Goal: Information Seeking & Learning: Learn about a topic

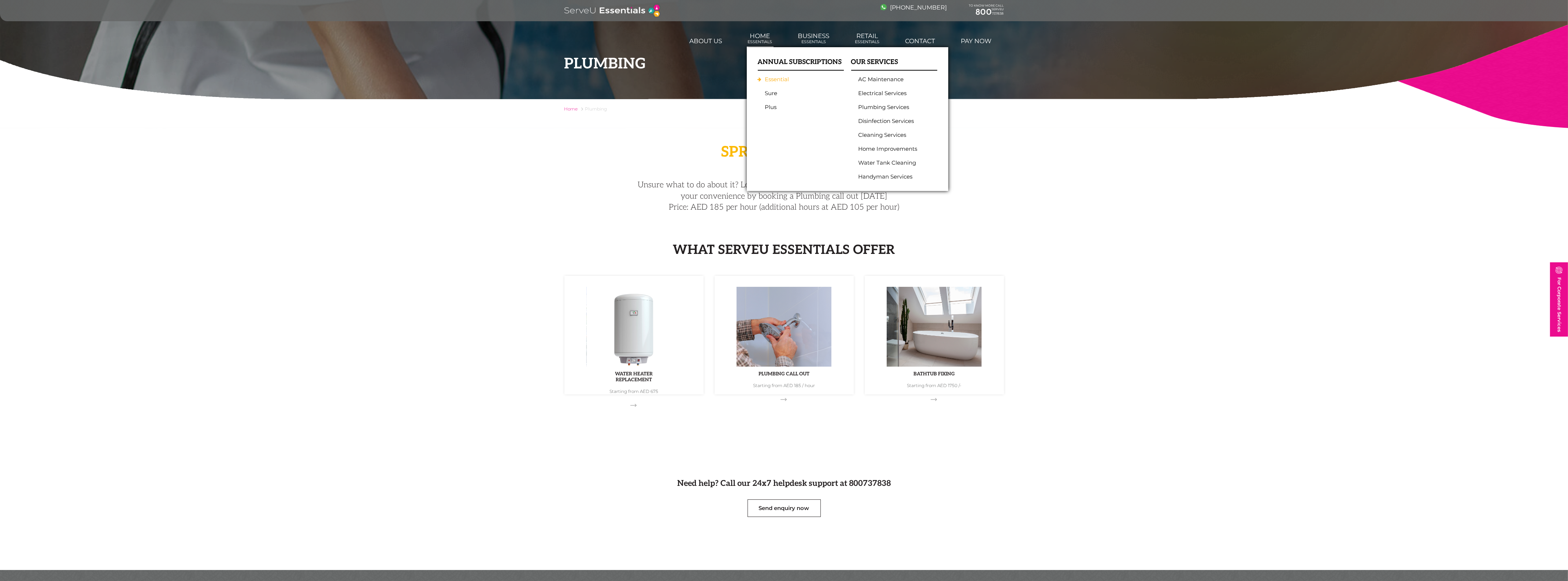
click at [768, 81] on link "Essential" at bounding box center [798, 79] width 68 height 7
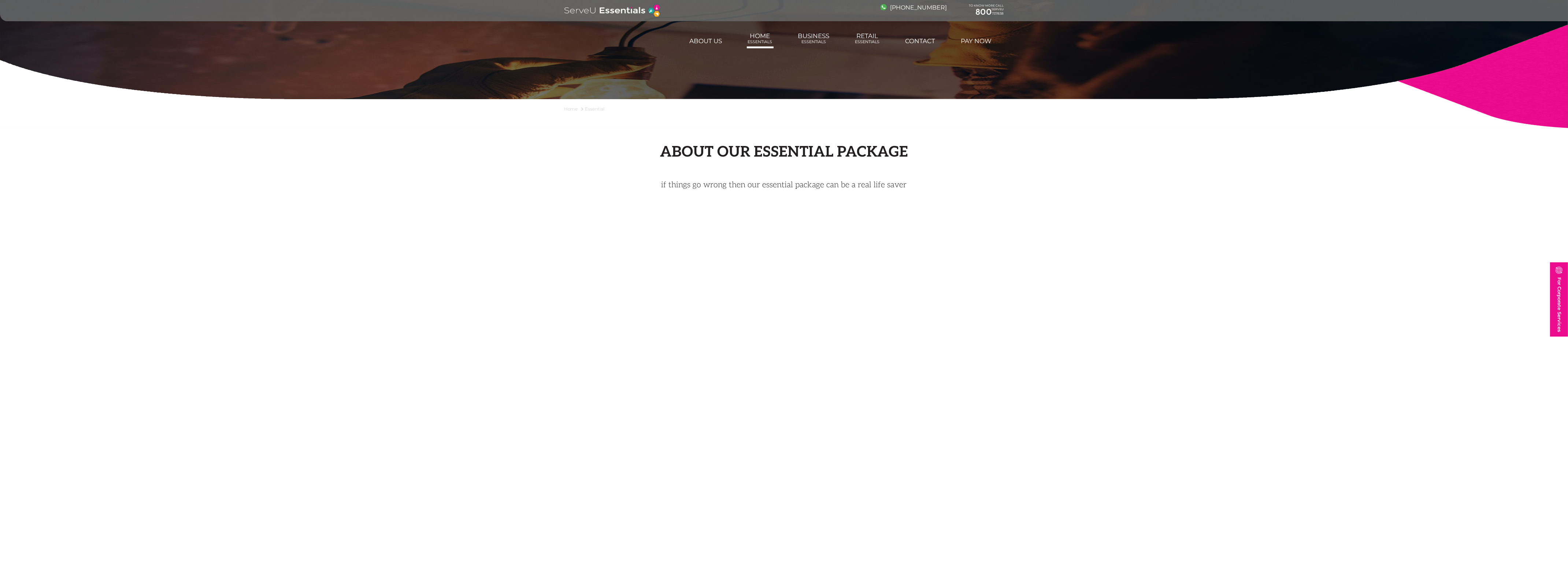
click at [572, 108] on link "Home" at bounding box center [571, 109] width 13 height 5
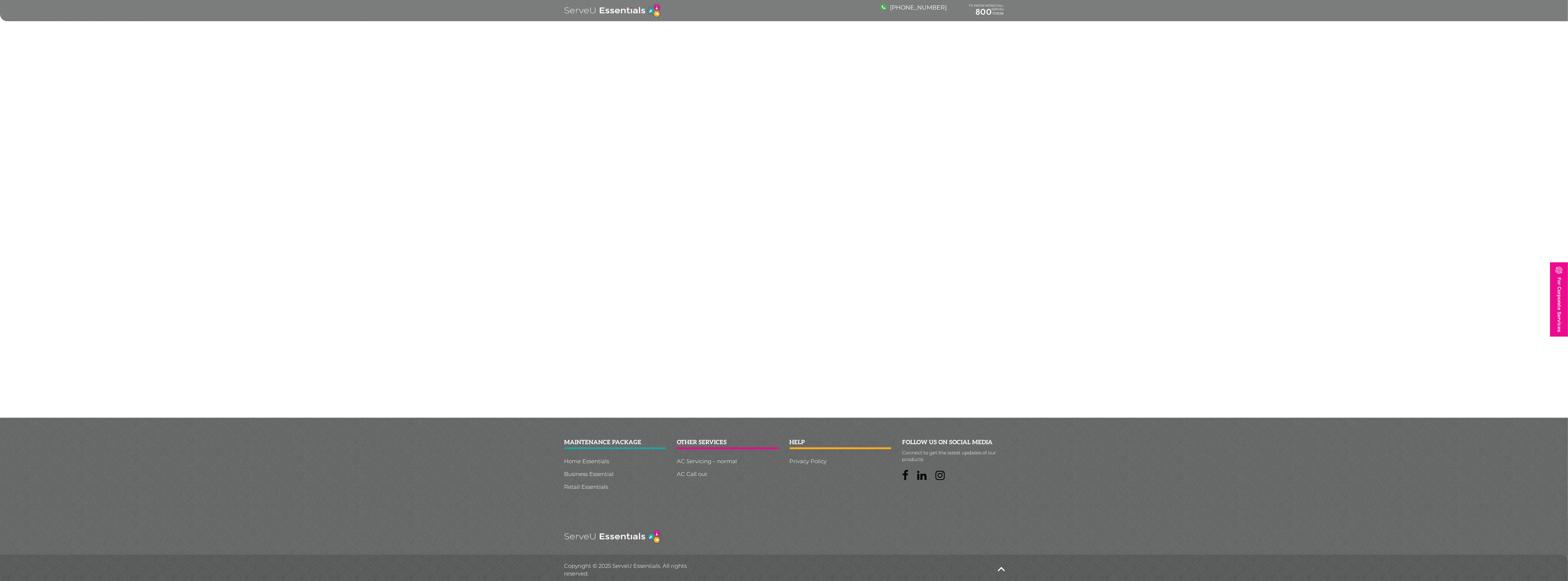
scroll to position [1615, 0]
click at [585, 472] on link "Business Essential" at bounding box center [615, 473] width 102 height 5
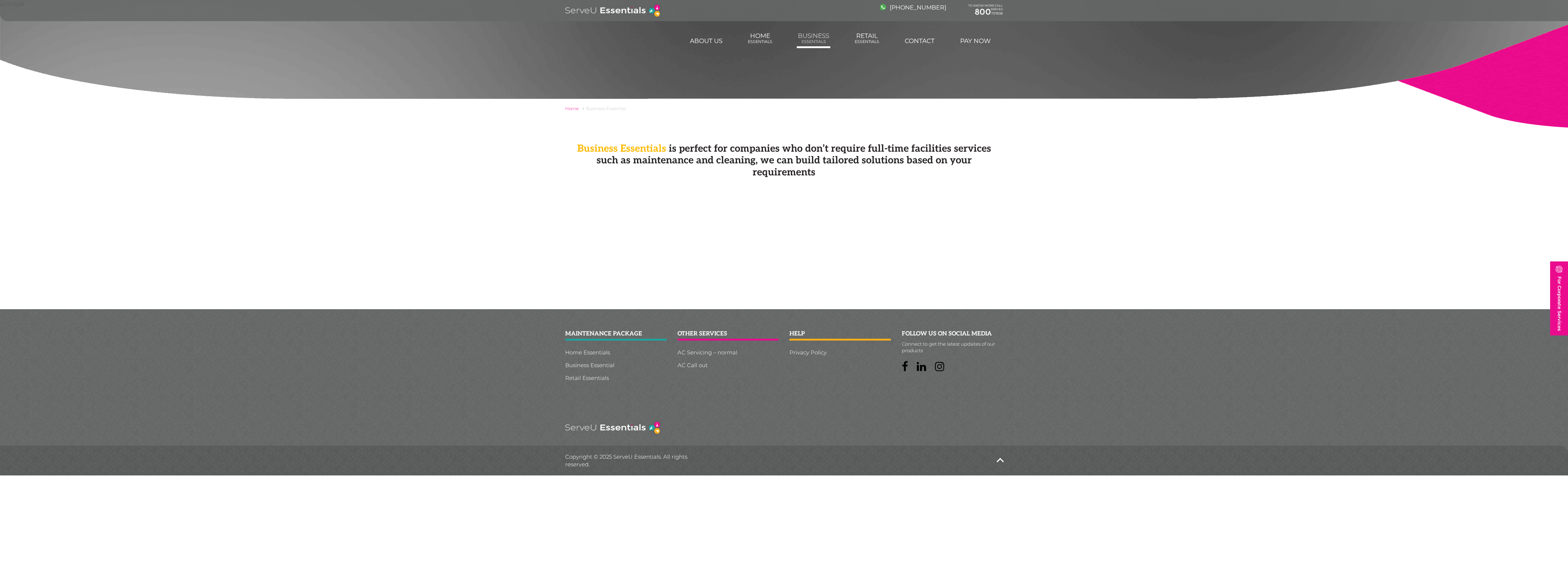
click at [754, 28] on header "[PHONE_NUMBER] TO KNOW MORE CALL SERVEU [PHONE_NUMBER] For Corporate Services A…" at bounding box center [784, 24] width 1568 height 49
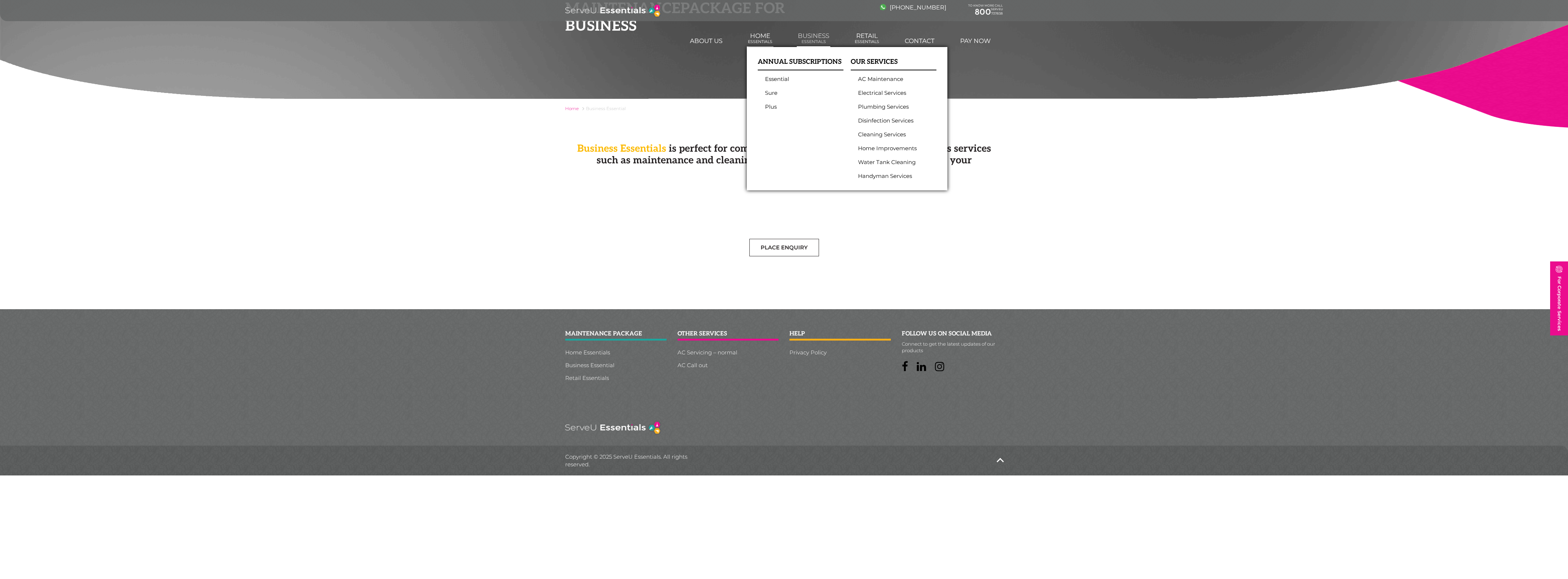
click at [756, 36] on link "Home Essentials" at bounding box center [760, 38] width 27 height 19
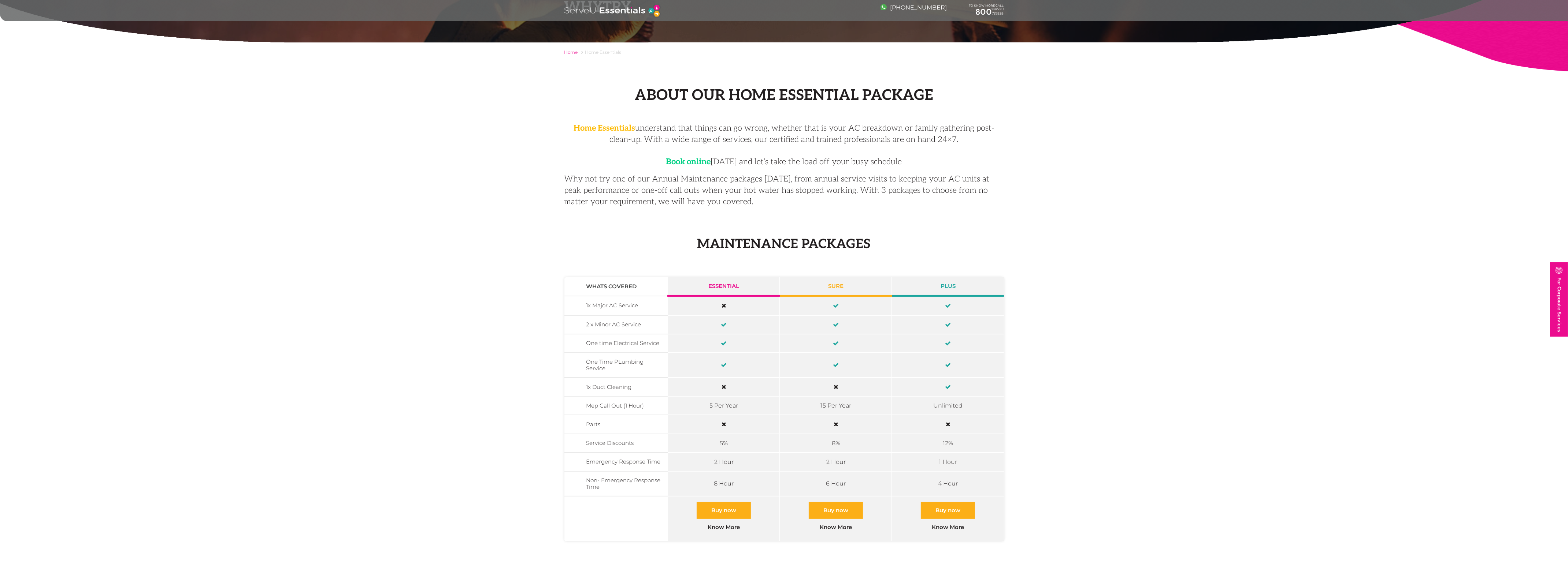
scroll to position [46, 0]
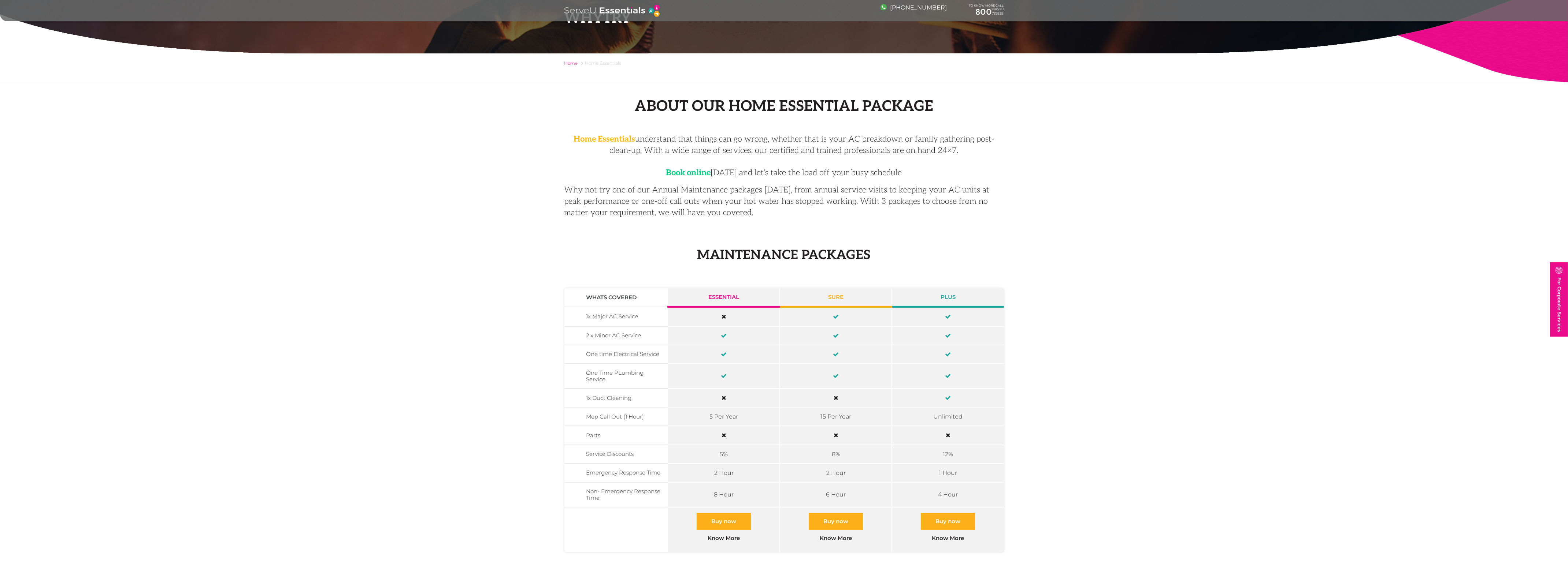
click at [848, 316] on td at bounding box center [835, 317] width 112 height 20
drag, startPoint x: 848, startPoint y: 316, endPoint x: 620, endPoint y: 329, distance: 228.4
click at [620, 329] on td "2 x Minor AC Service" at bounding box center [616, 335] width 104 height 19
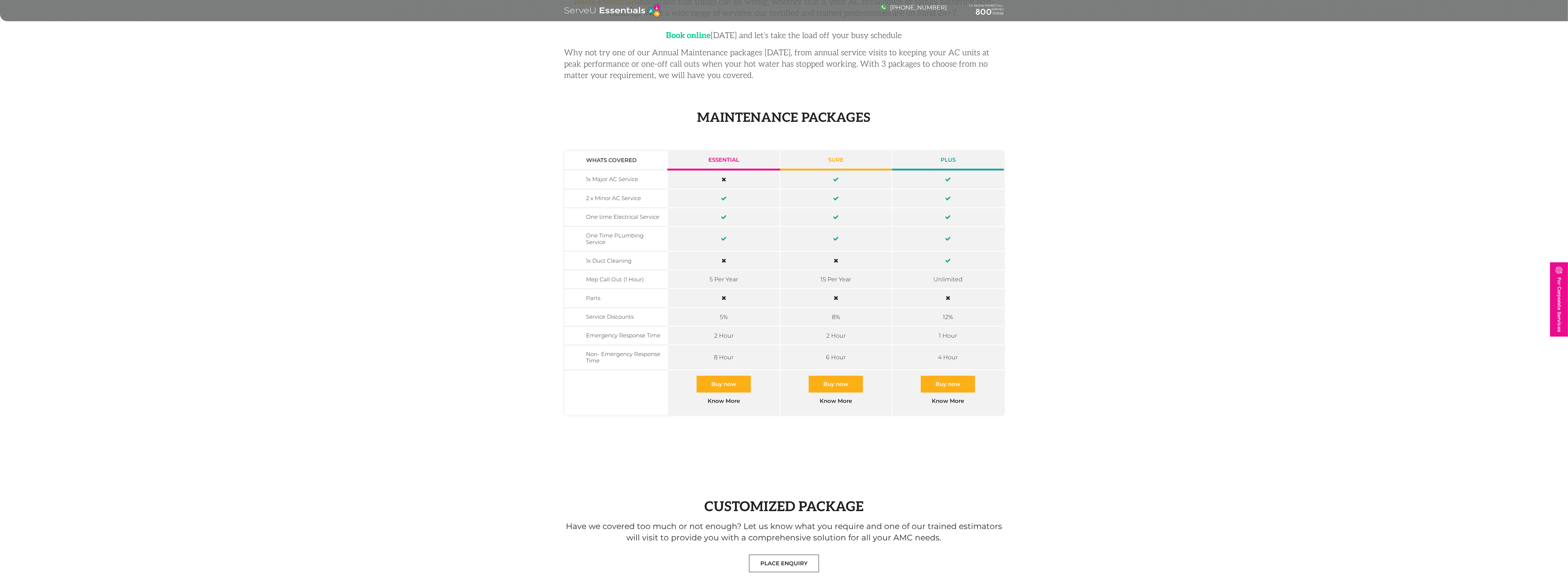
scroll to position [92, 0]
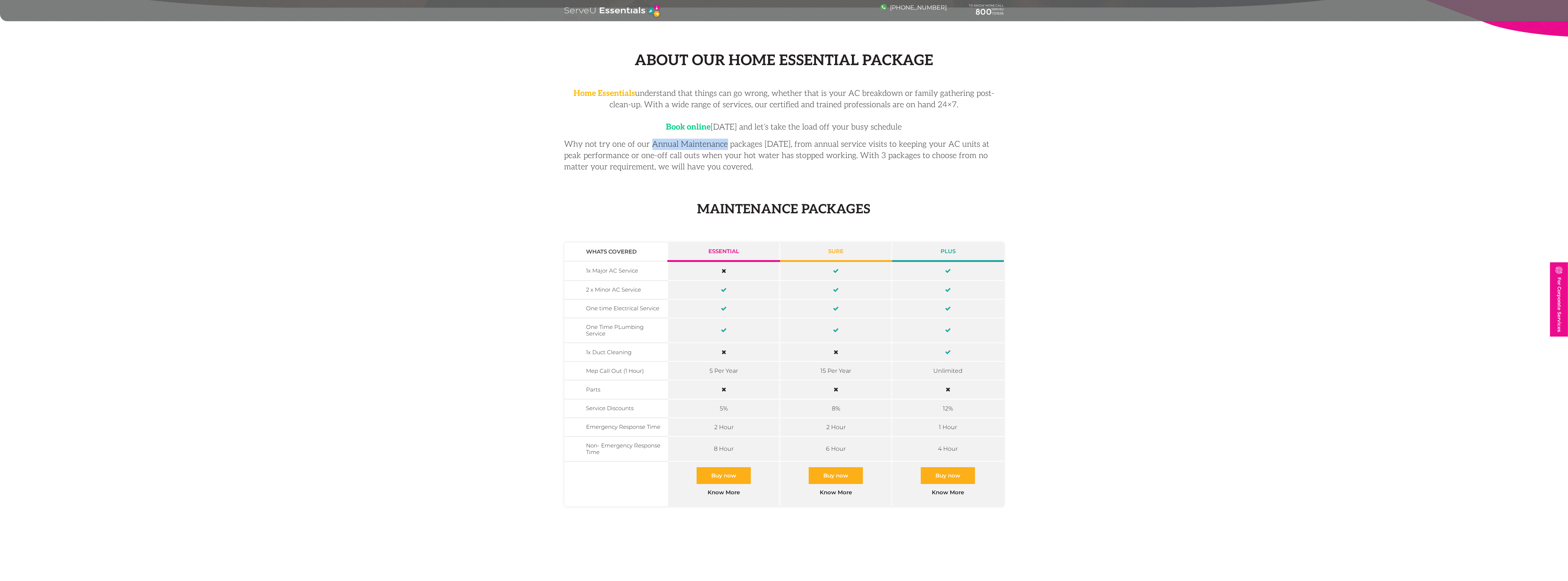
drag, startPoint x: 650, startPoint y: 145, endPoint x: 724, endPoint y: 147, distance: 74.0
click at [724, 147] on p "Why not try one of our Annual Maintenance packages [DATE], from annual service …" at bounding box center [784, 155] width 440 height 34
copy p "Annual Maintenance"
